Goal: Book appointment/travel/reservation

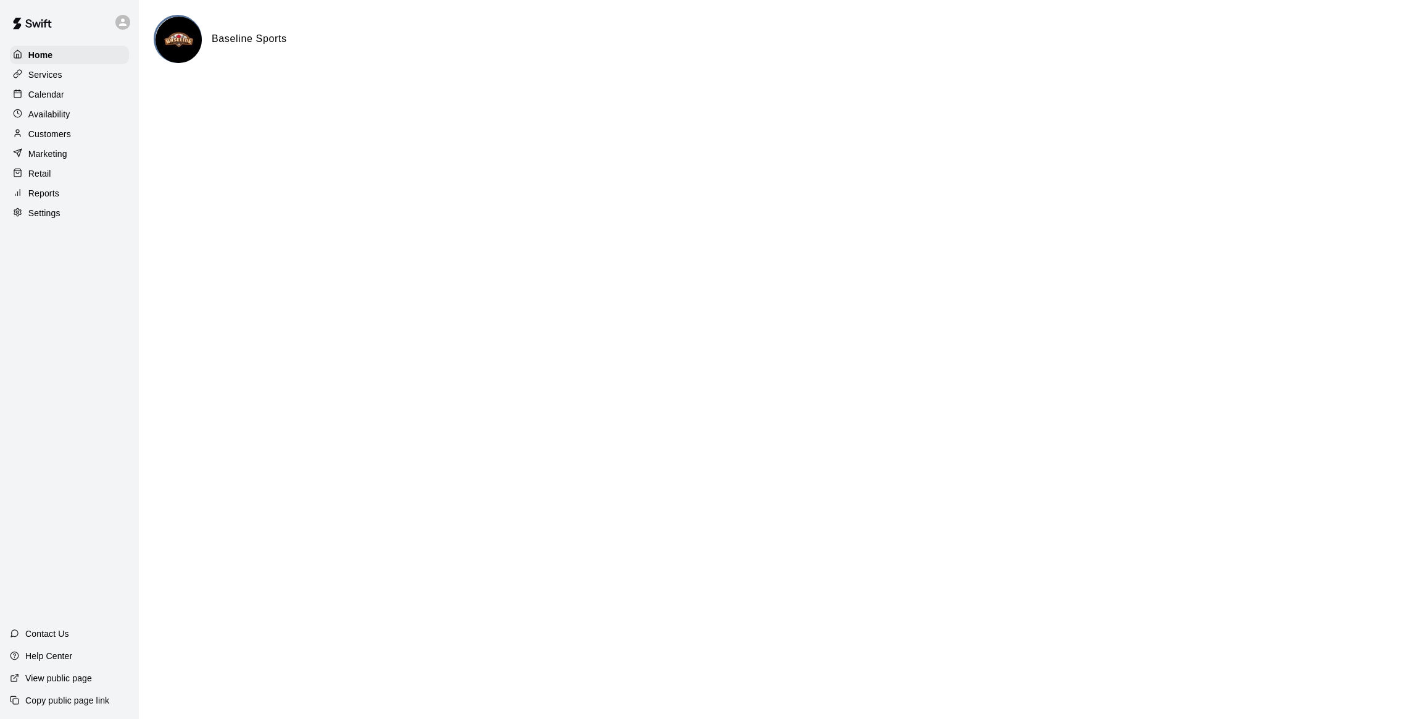
click at [23, 93] on div at bounding box center [20, 95] width 15 height 12
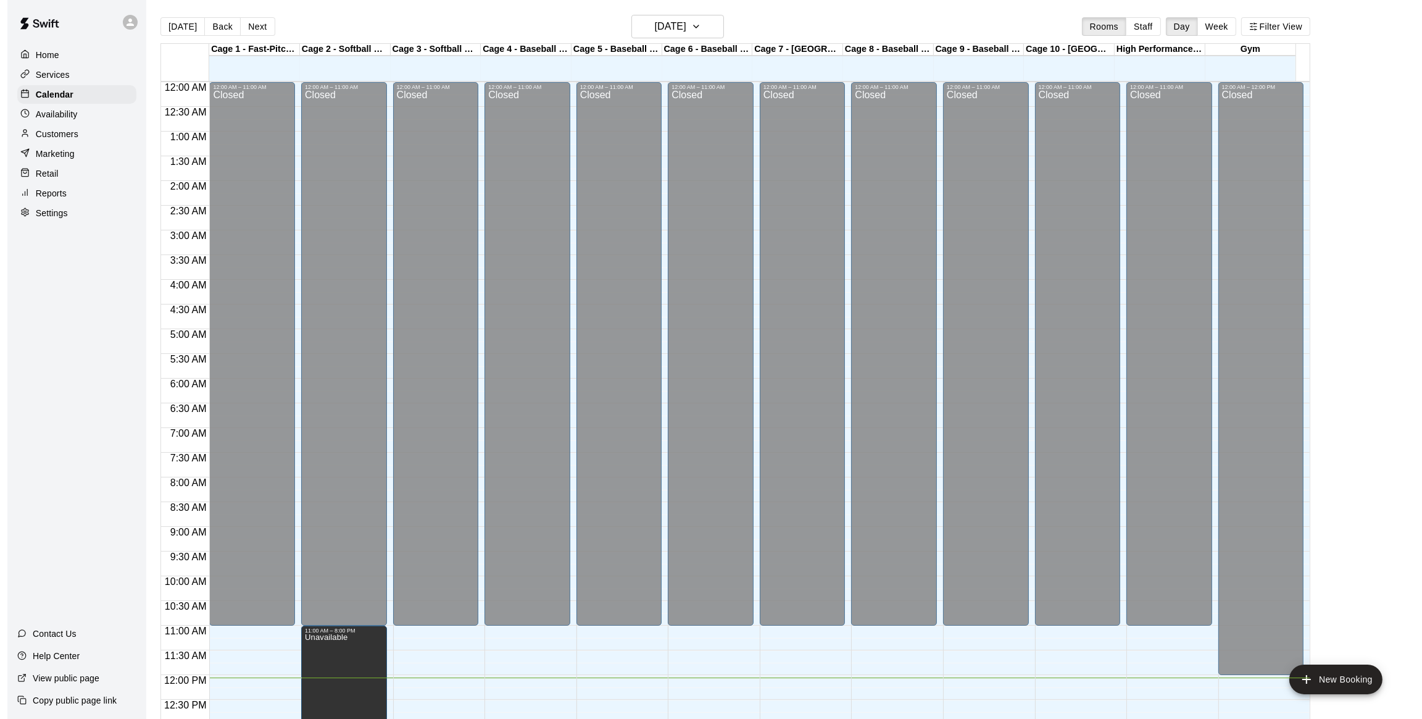
scroll to position [498, 0]
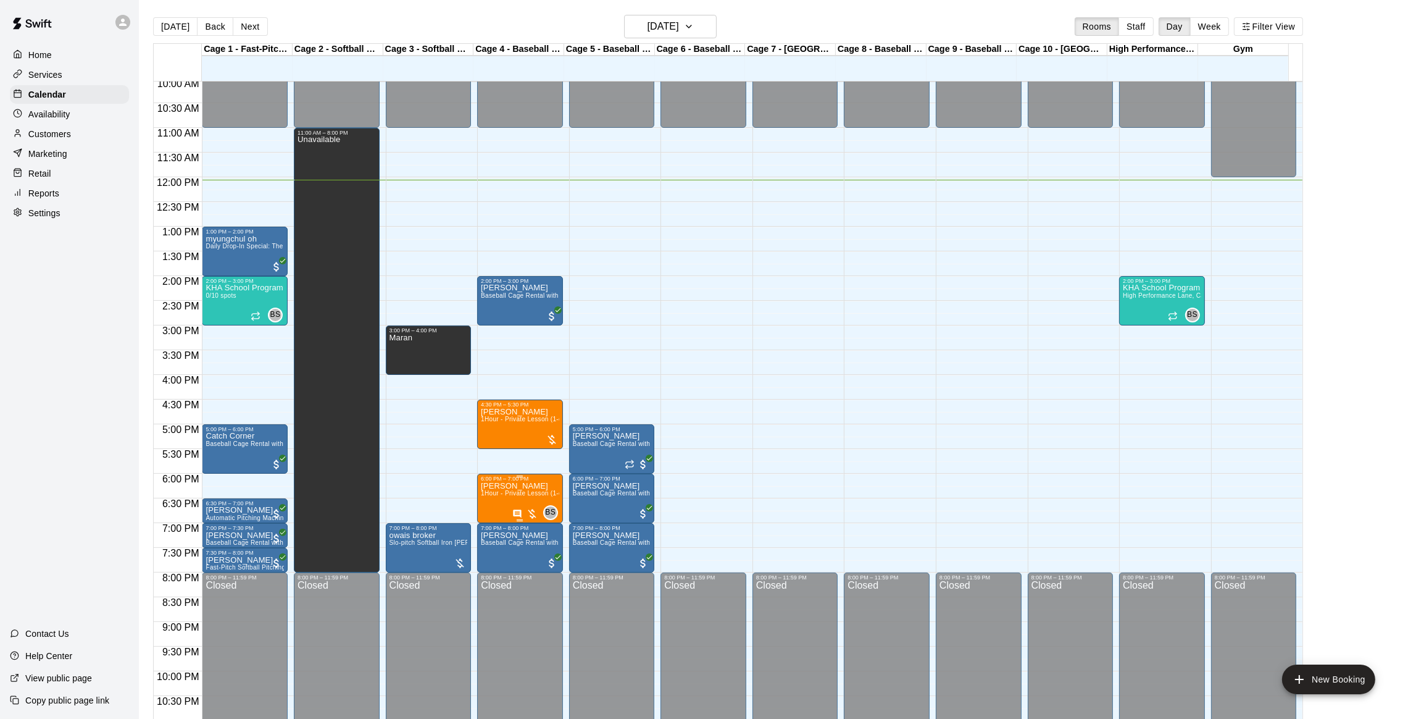
click at [516, 482] on div "6:00 PM – 7:00 PM" at bounding box center [520, 478] width 78 height 6
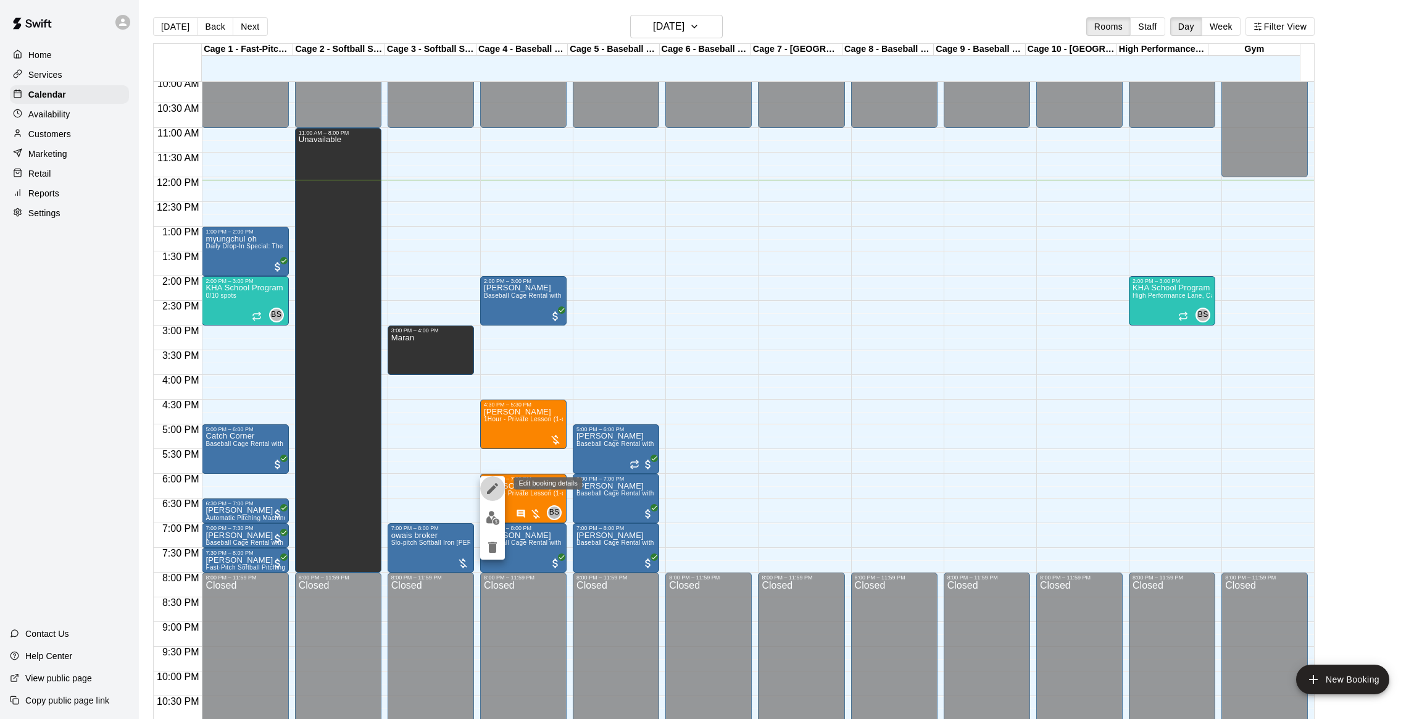
click at [494, 489] on icon "edit" at bounding box center [492, 488] width 11 height 11
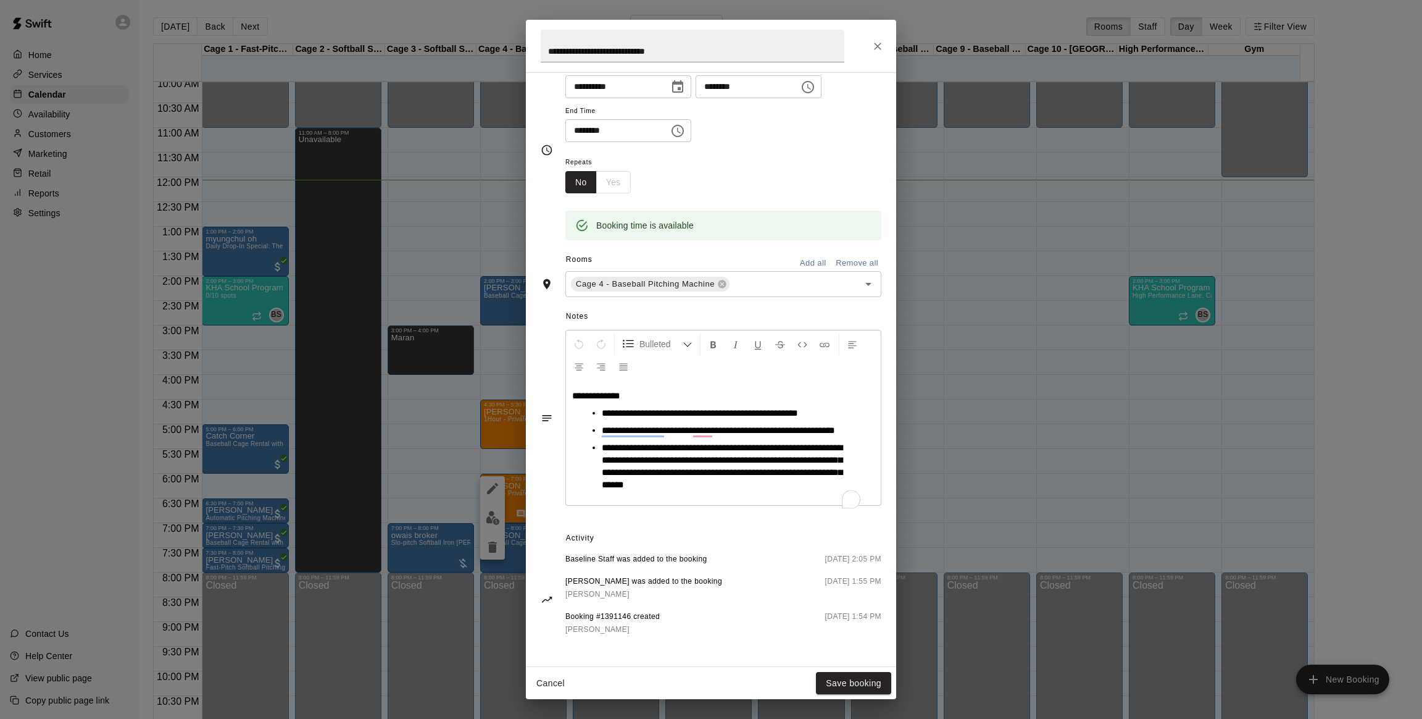
scroll to position [134, 0]
click at [876, 50] on icon "Close" at bounding box center [878, 46] width 12 height 12
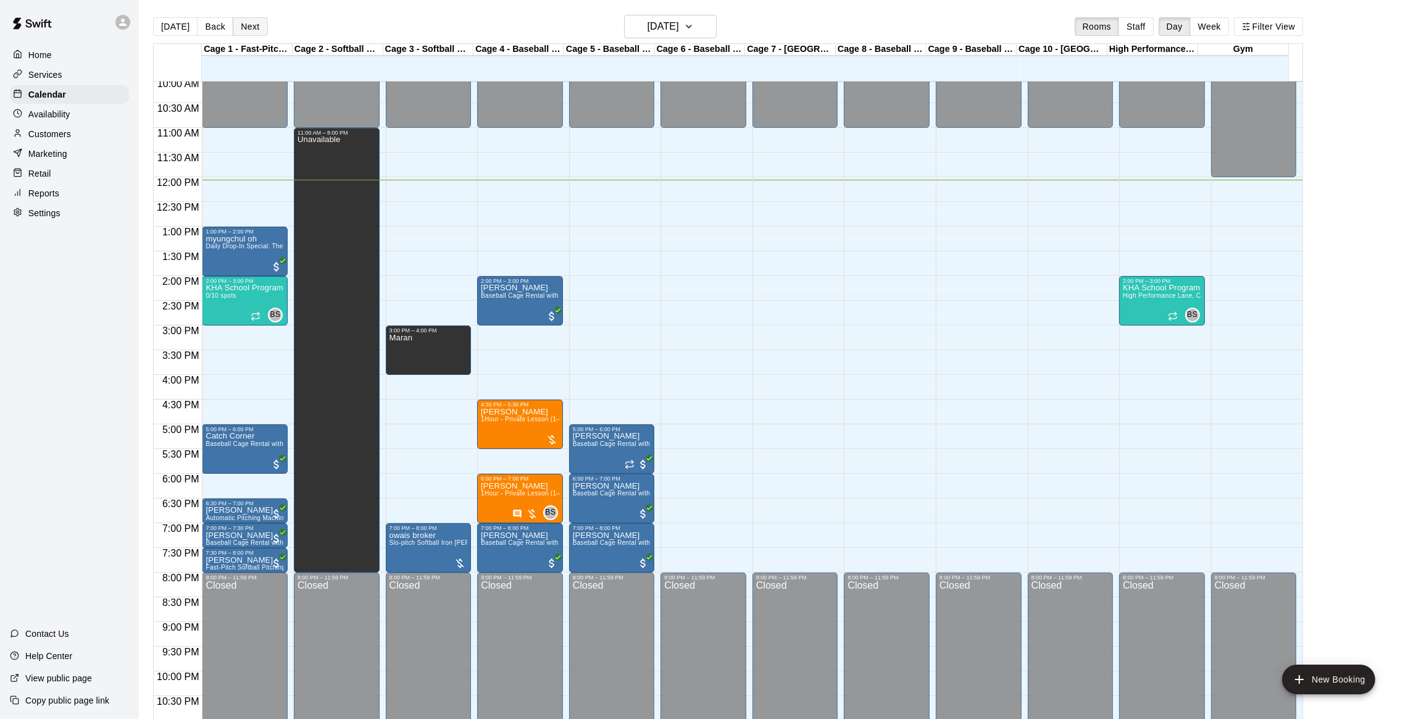
click at [244, 29] on button "Next" at bounding box center [250, 26] width 35 height 19
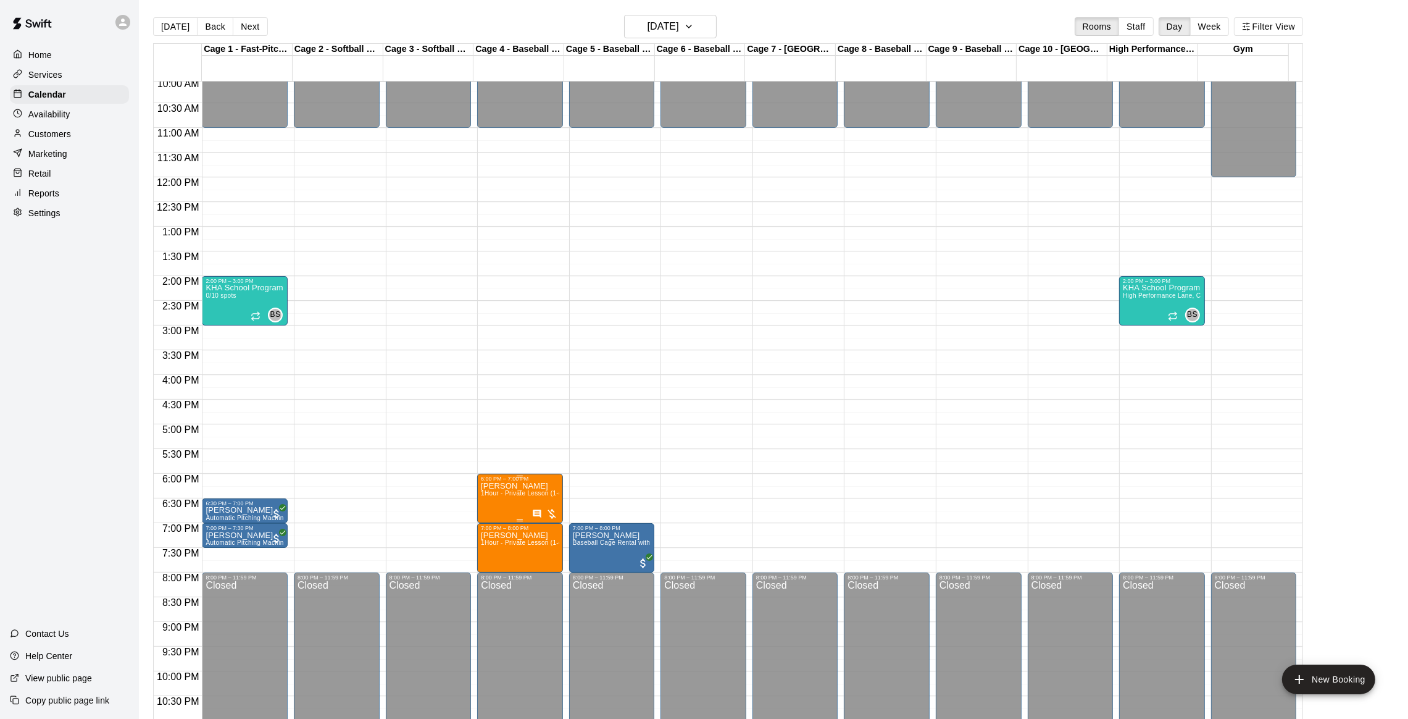
click at [486, 496] on span "1Hour - Private Lesson (1-on-1)" at bounding box center [527, 493] width 93 height 7
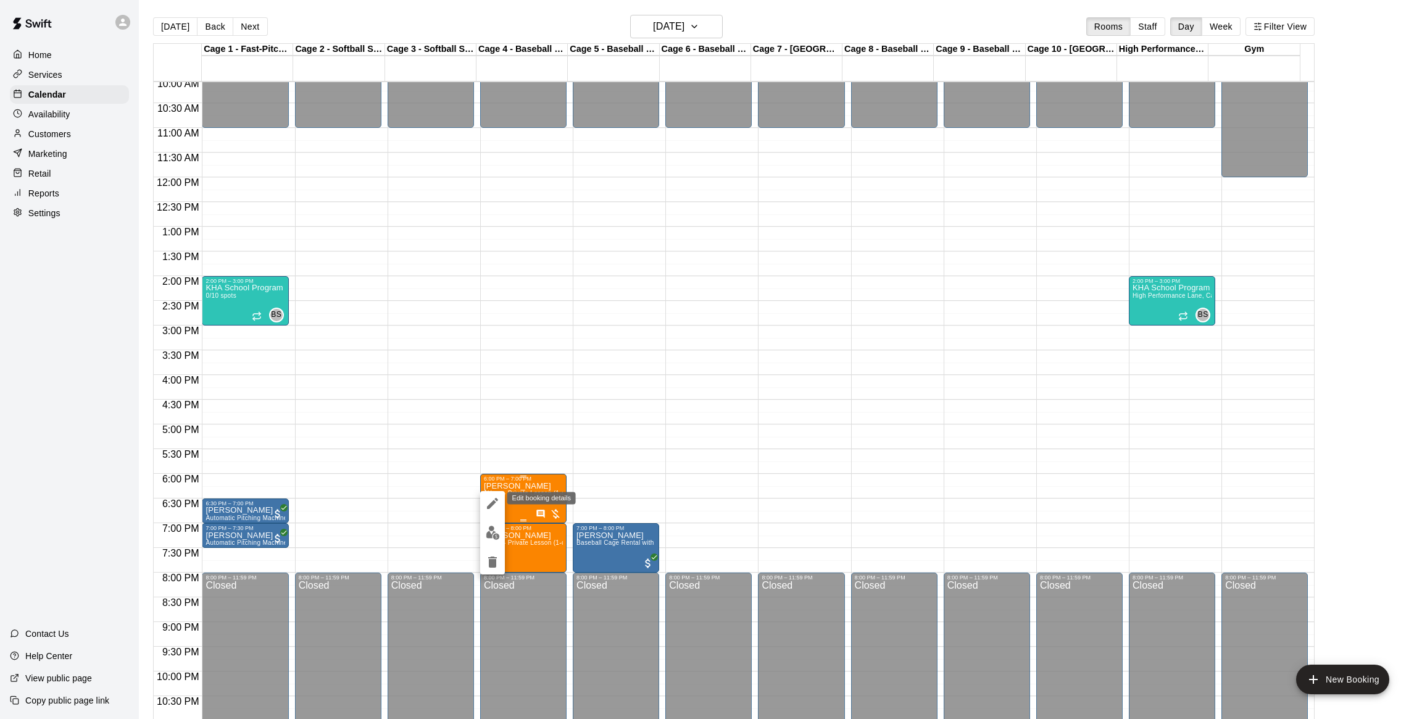
click at [486, 497] on icon "edit" at bounding box center [492, 503] width 15 height 15
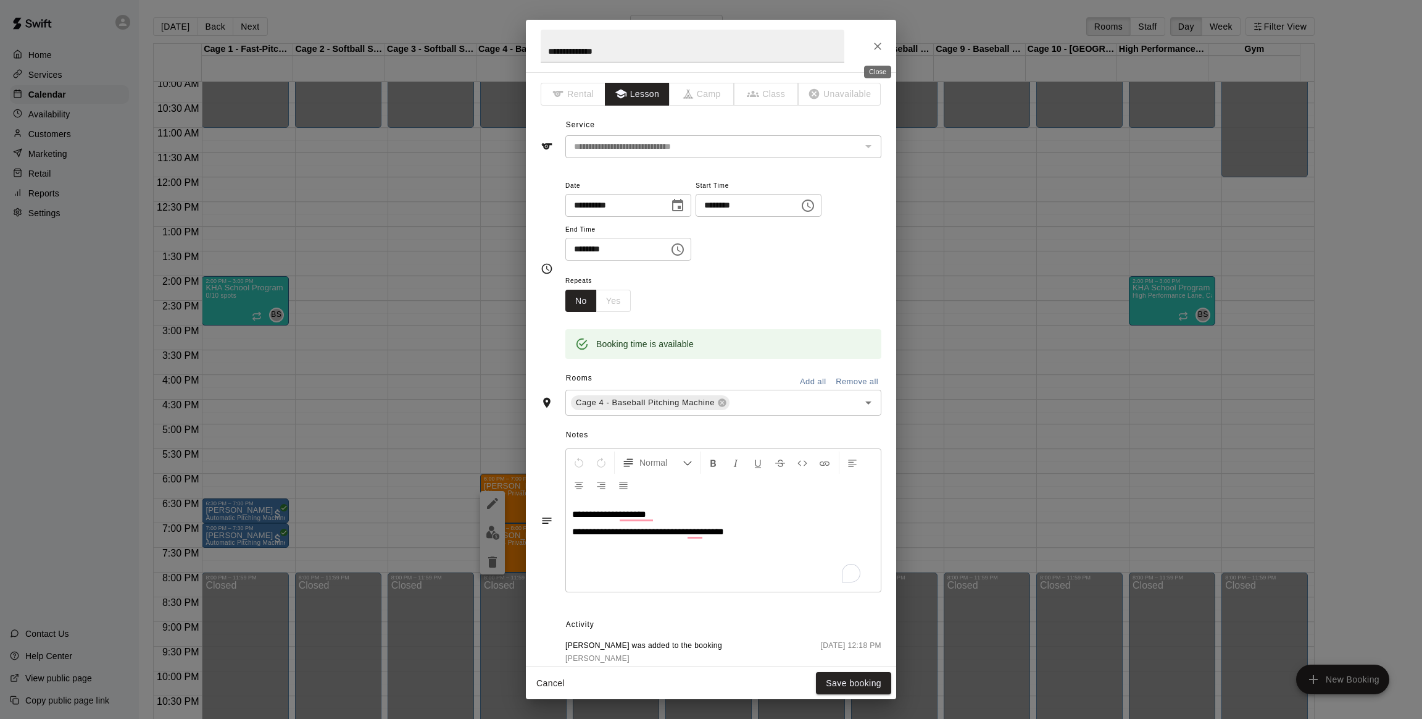
click at [874, 49] on icon "Close" at bounding box center [878, 46] width 12 height 12
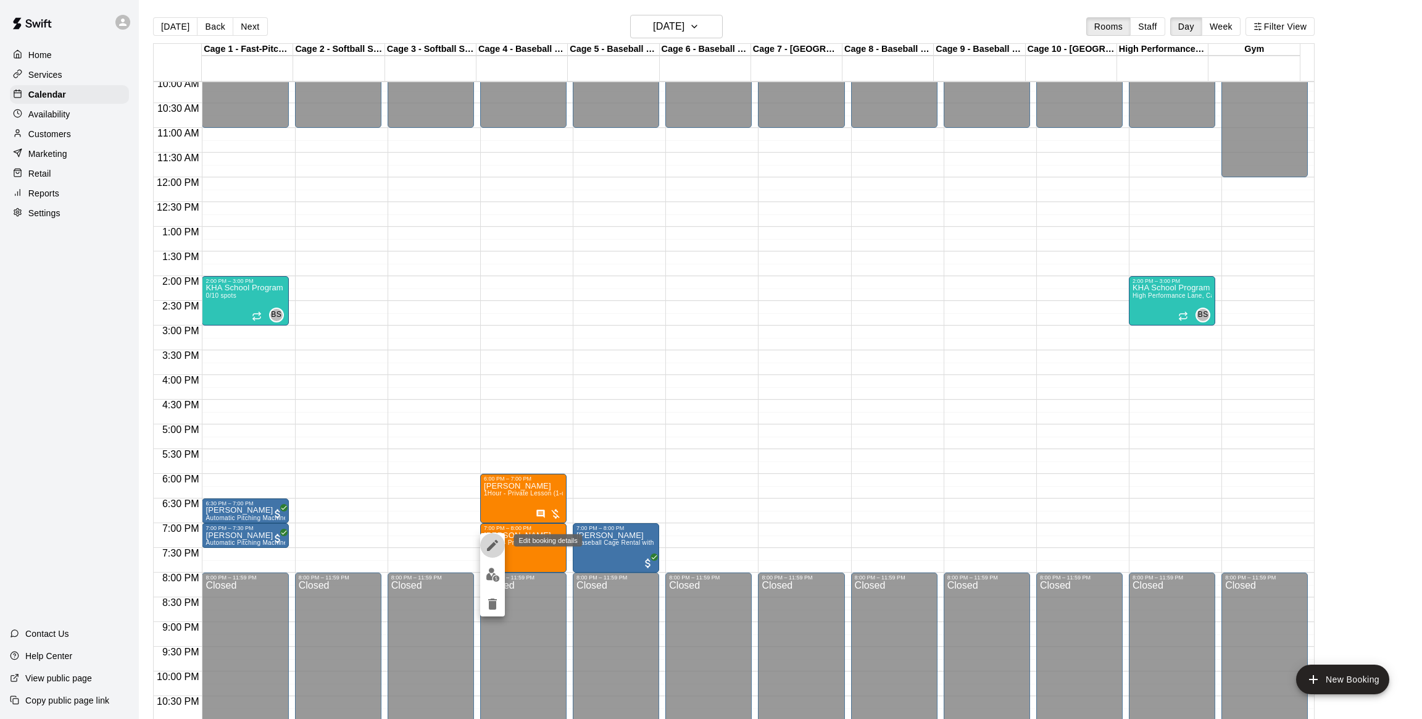
click at [493, 553] on button "edit" at bounding box center [492, 545] width 25 height 25
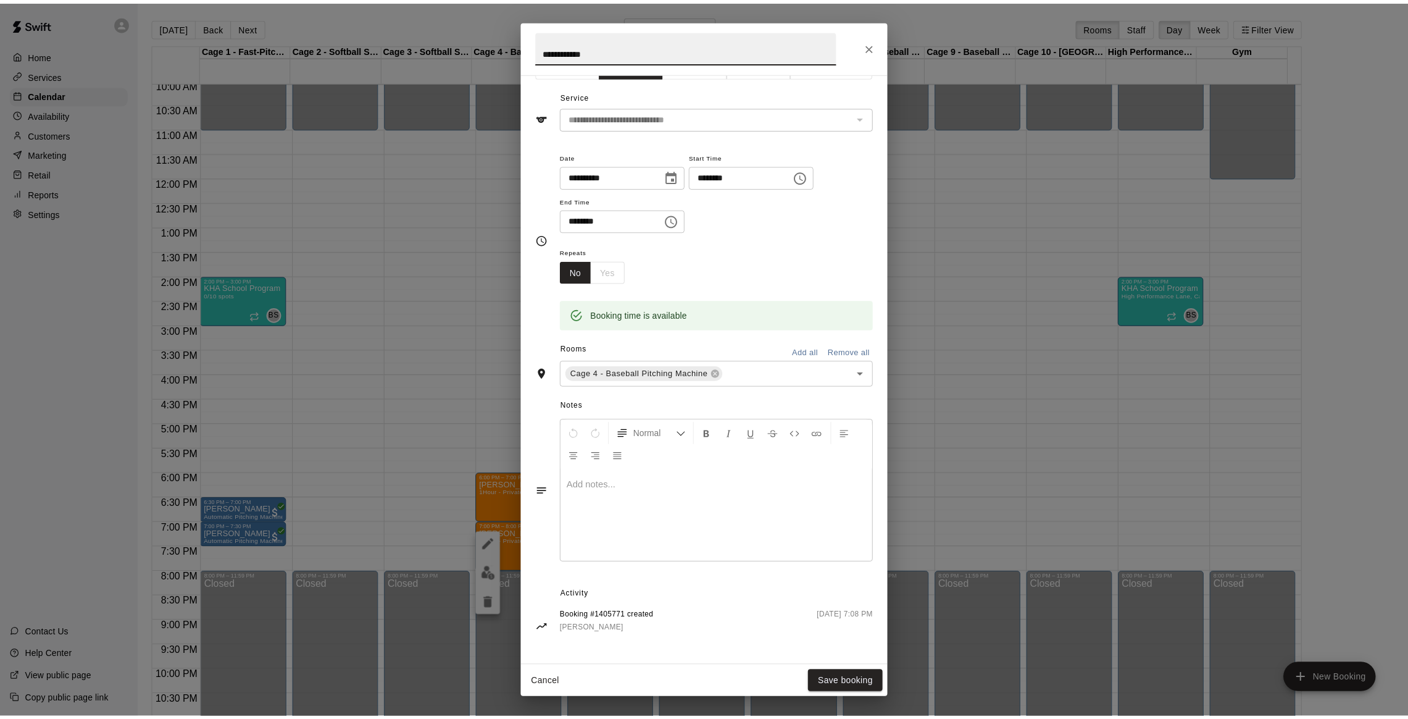
scroll to position [0, 0]
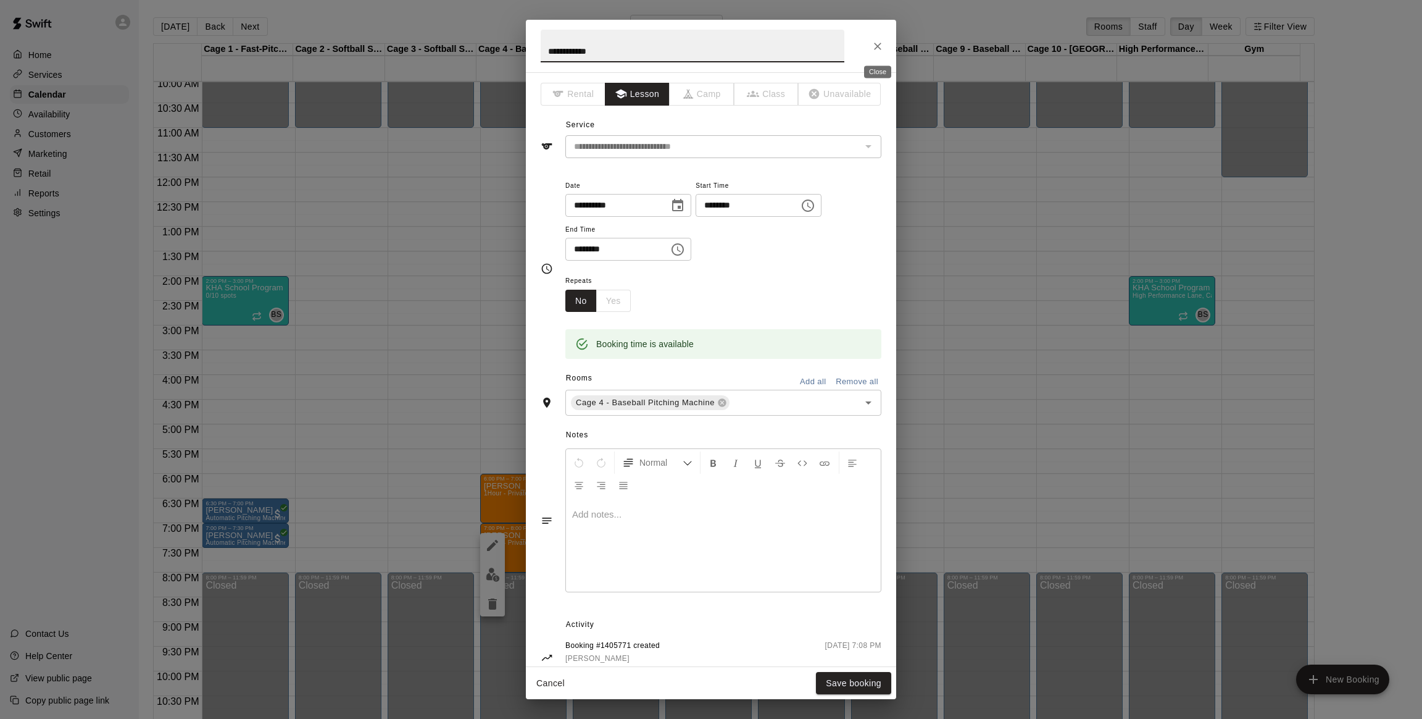
click at [875, 45] on icon "Close" at bounding box center [878, 46] width 12 height 12
